Goal: Task Accomplishment & Management: Manage account settings

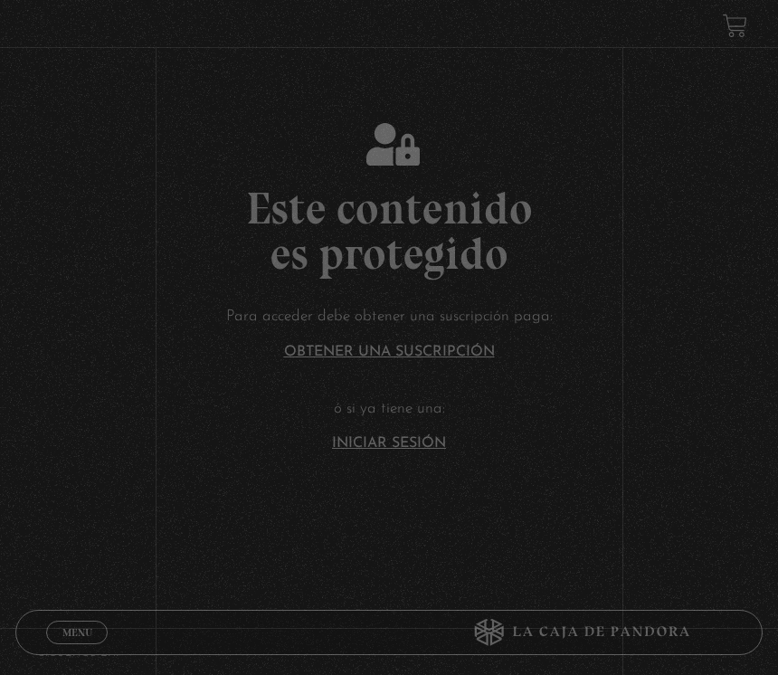
scroll to position [131, 0]
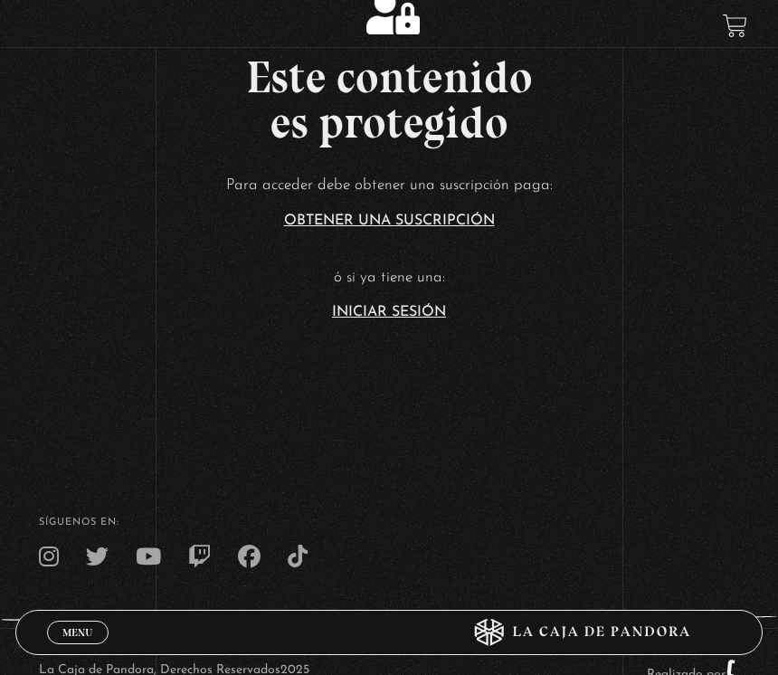
click at [422, 319] on link "Iniciar Sesión" at bounding box center [389, 312] width 114 height 14
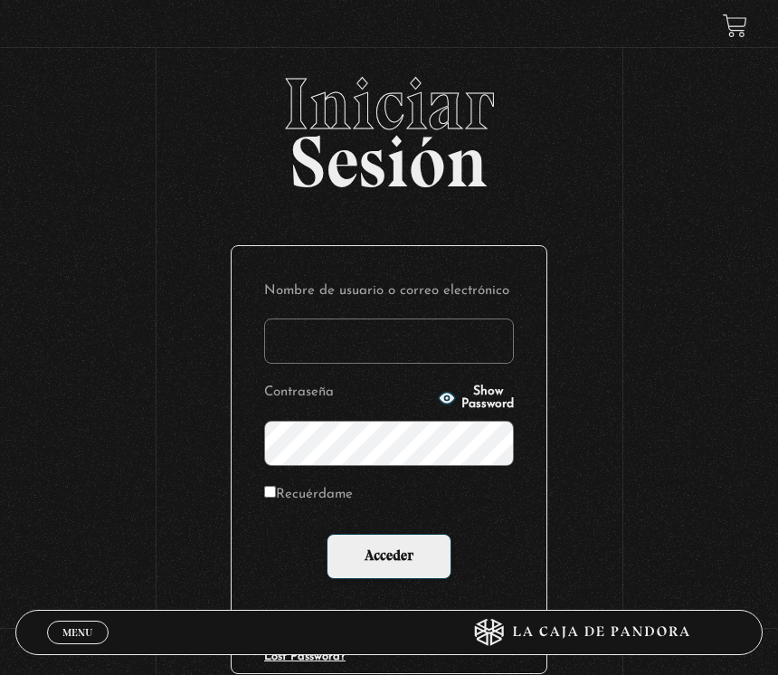
click at [403, 333] on input "Nombre de usuario o correo electrónico" at bounding box center [389, 340] width 250 height 45
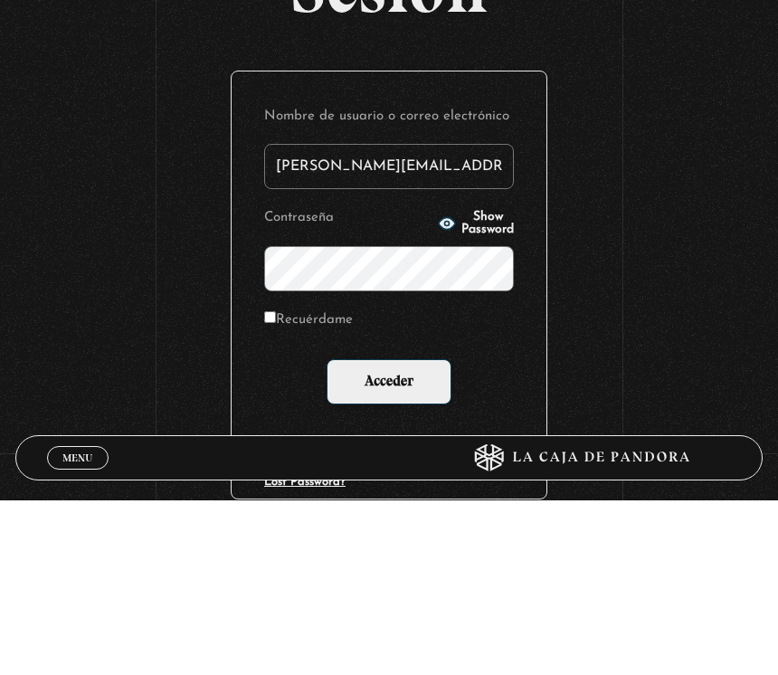
type input "[PERSON_NAME][EMAIL_ADDRESS][DOMAIN_NAME]"
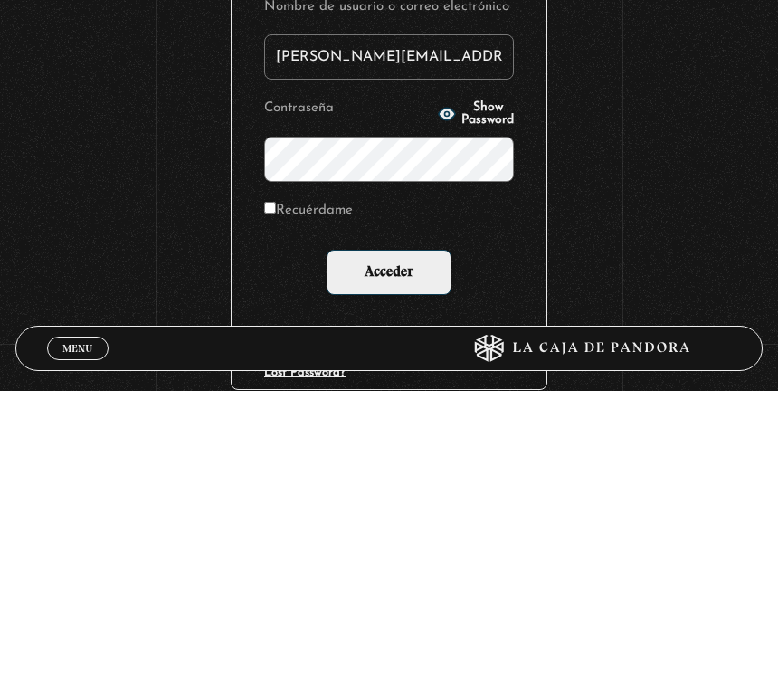
click at [476, 385] on span "Show Password" at bounding box center [487, 397] width 52 height 25
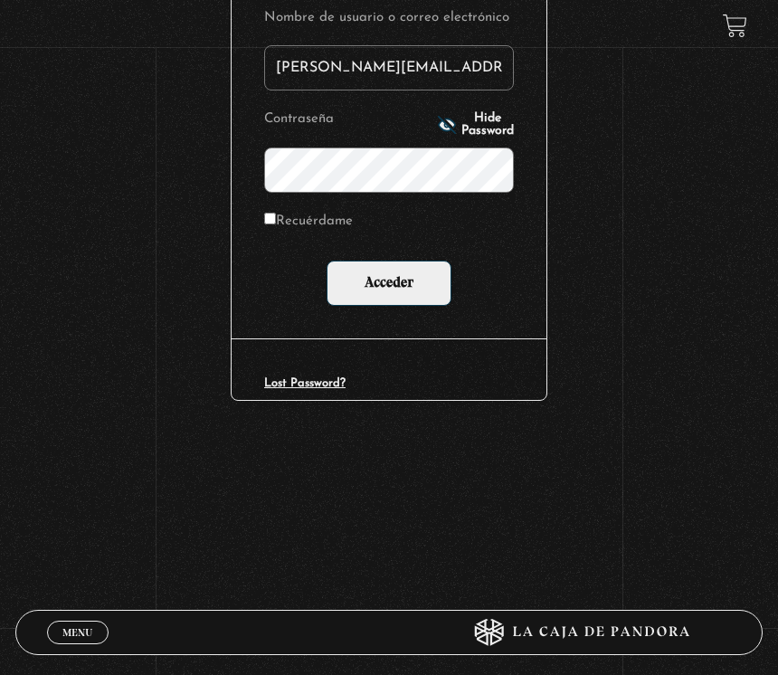
click at [276, 223] on input "Recuérdame" at bounding box center [270, 219] width 12 height 12
checkbox input "true"
click at [420, 287] on input "Acceder" at bounding box center [389, 283] width 125 height 45
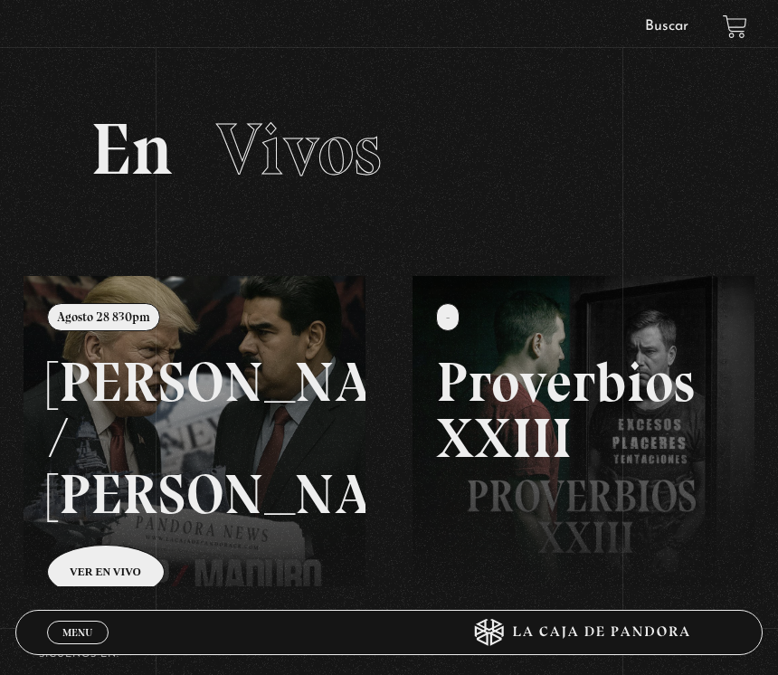
click at [81, 564] on link at bounding box center [413, 613] width 778 height 675
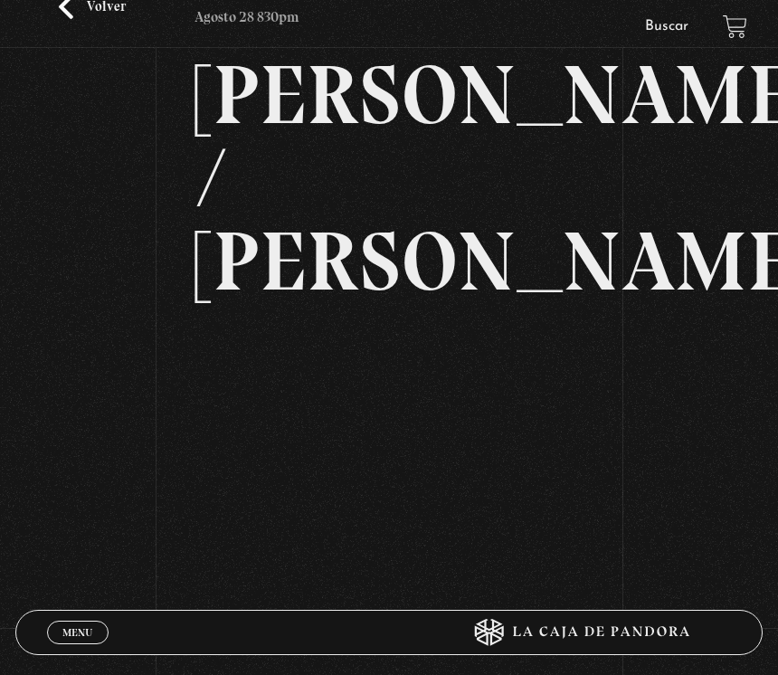
scroll to position [137, 0]
